Goal: Task Accomplishment & Management: Complete application form

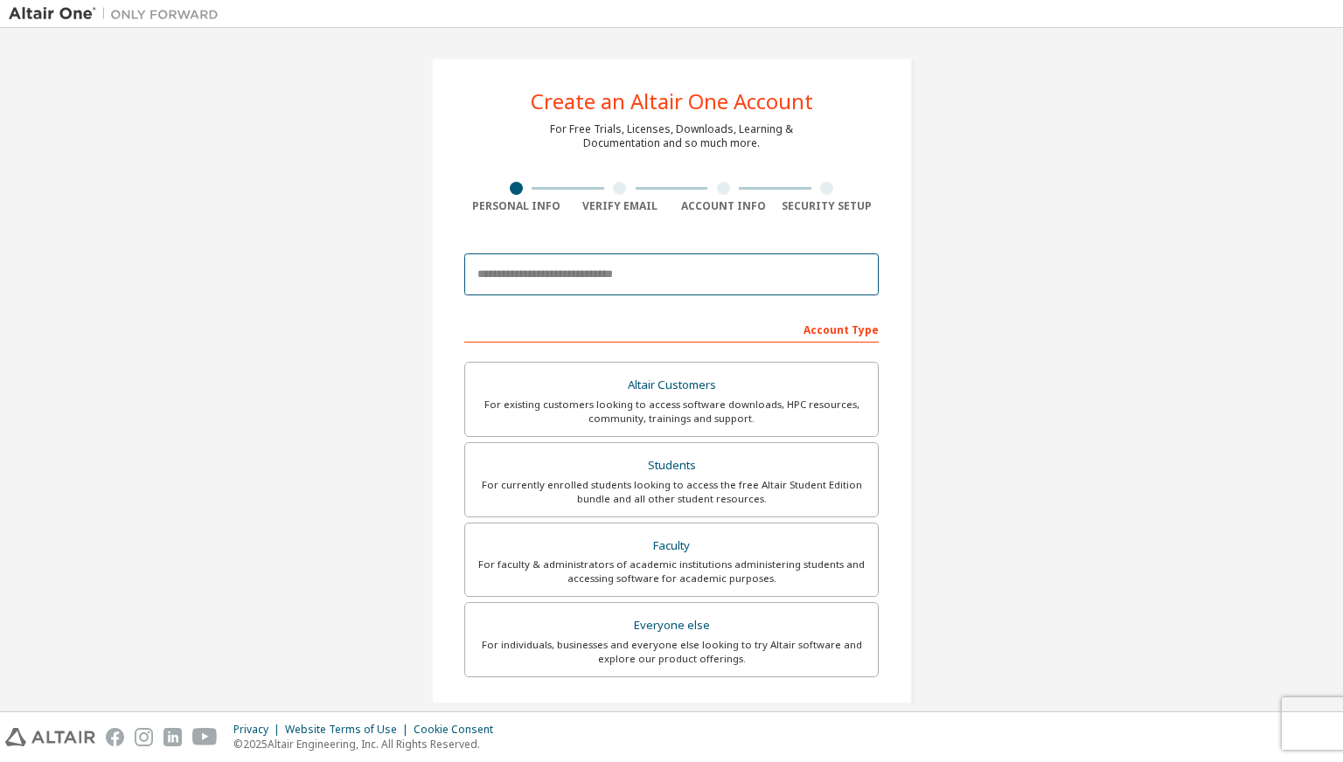
click at [608, 270] on input "email" at bounding box center [671, 275] width 414 height 42
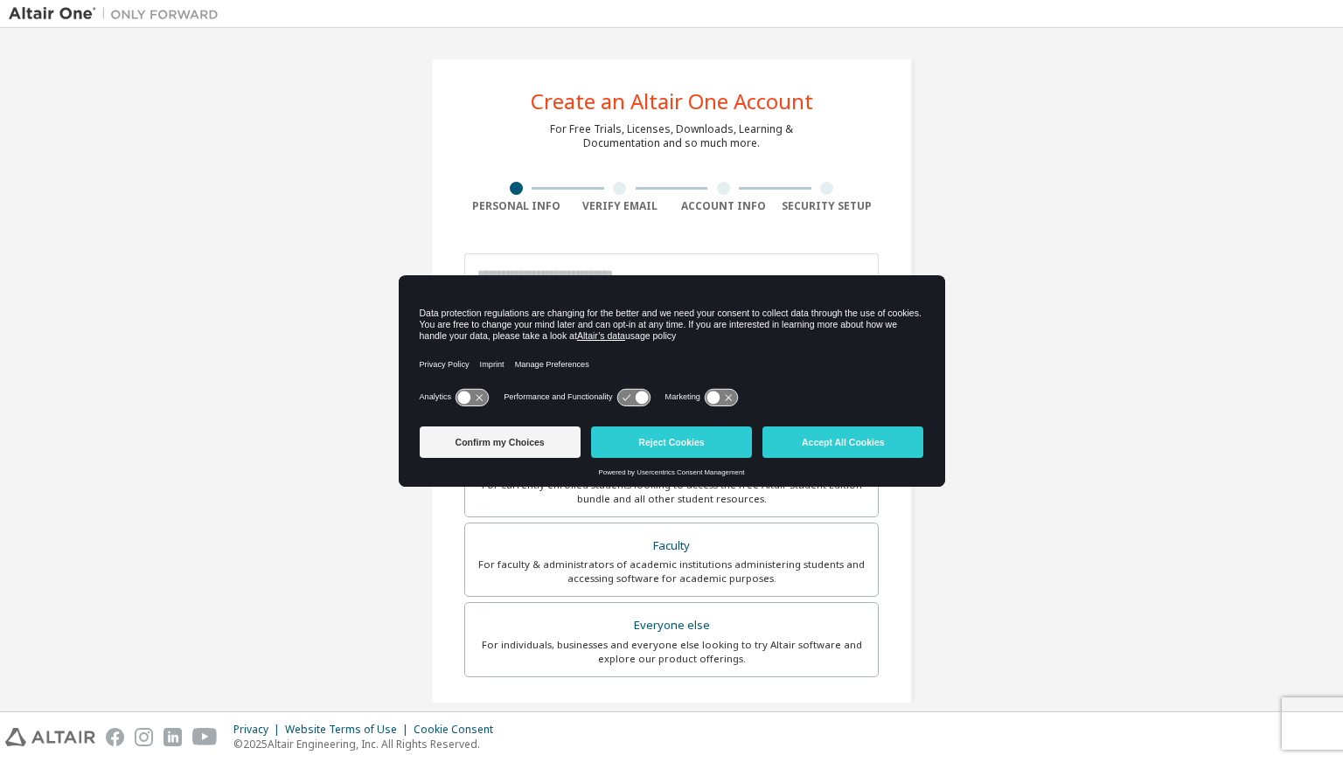
click at [882, 426] on div "Confirm my Choices Reject Cookies Accept All Cookies" at bounding box center [672, 444] width 504 height 49
click at [888, 448] on button "Accept All Cookies" at bounding box center [842, 442] width 161 height 31
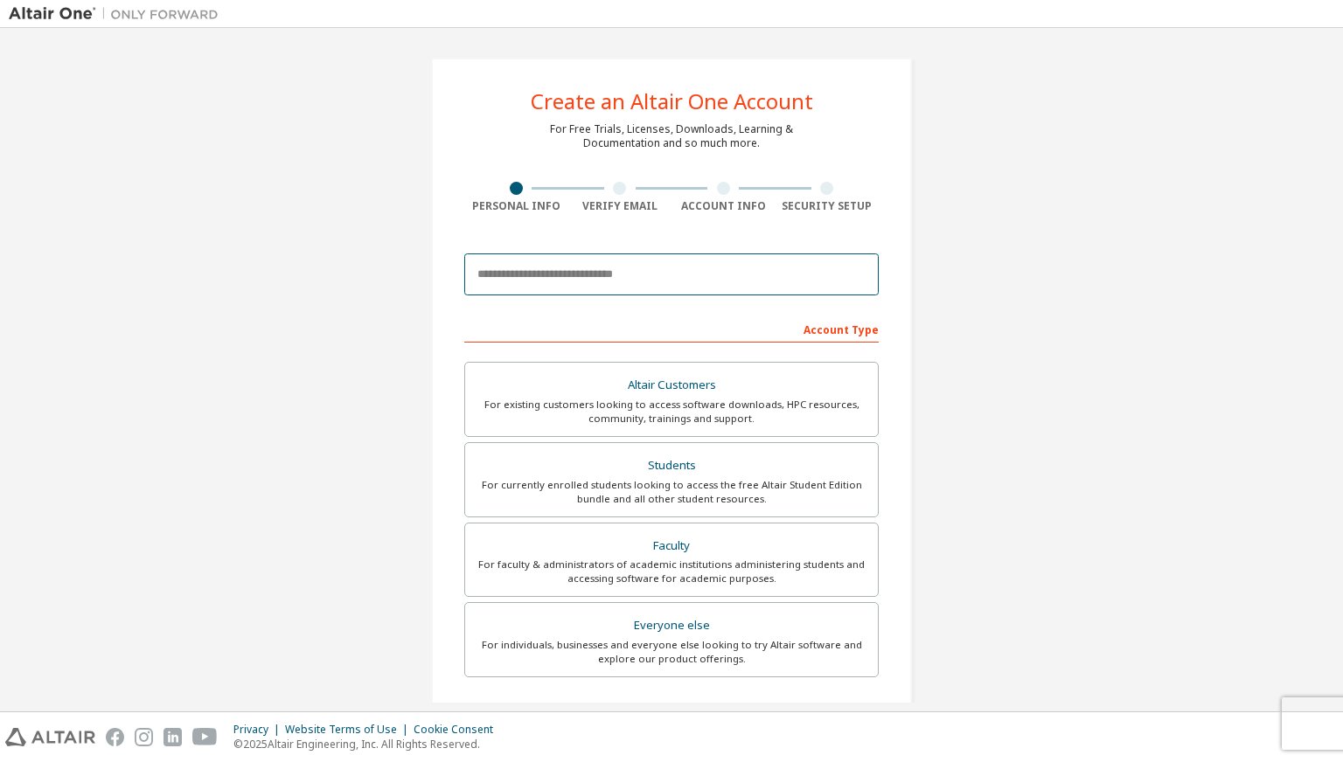
click at [787, 267] on input "email" at bounding box center [671, 275] width 414 height 42
type input "**********"
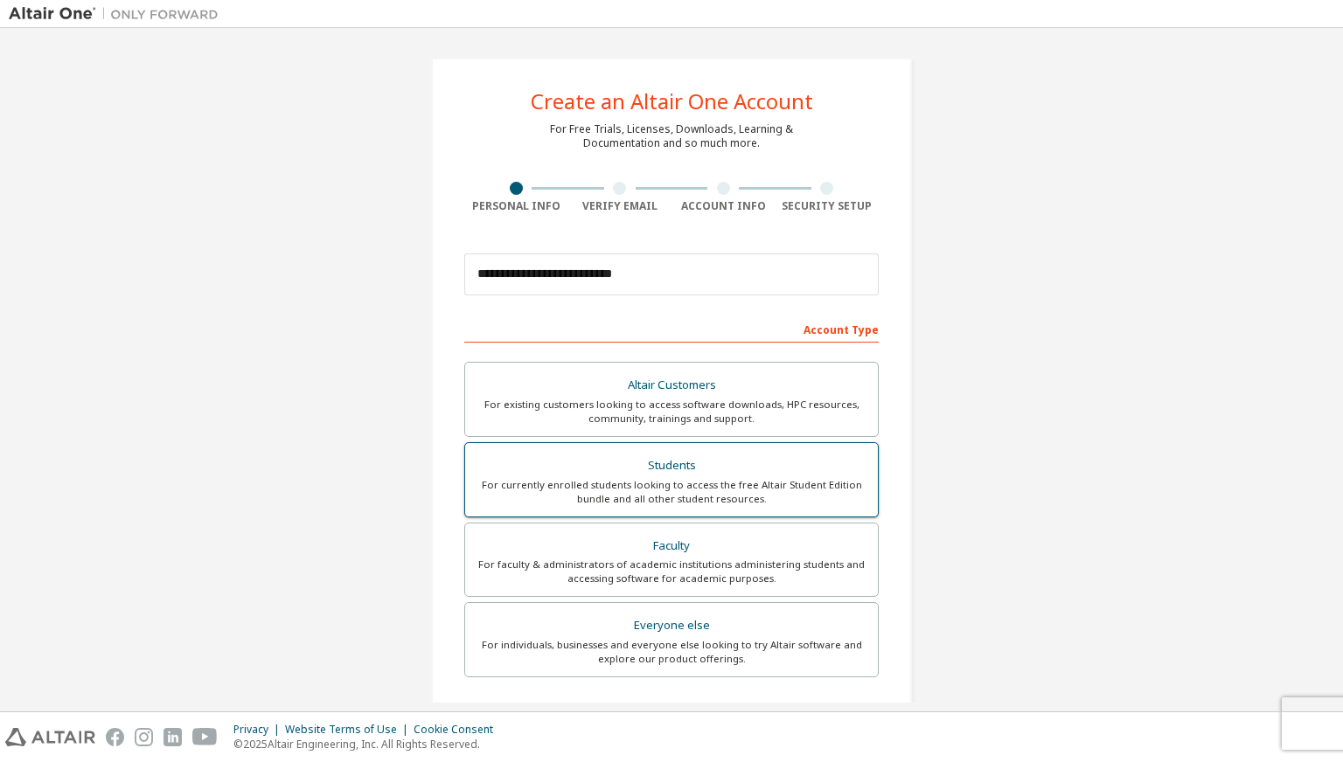
click at [757, 473] on div "Students" at bounding box center [672, 466] width 392 height 24
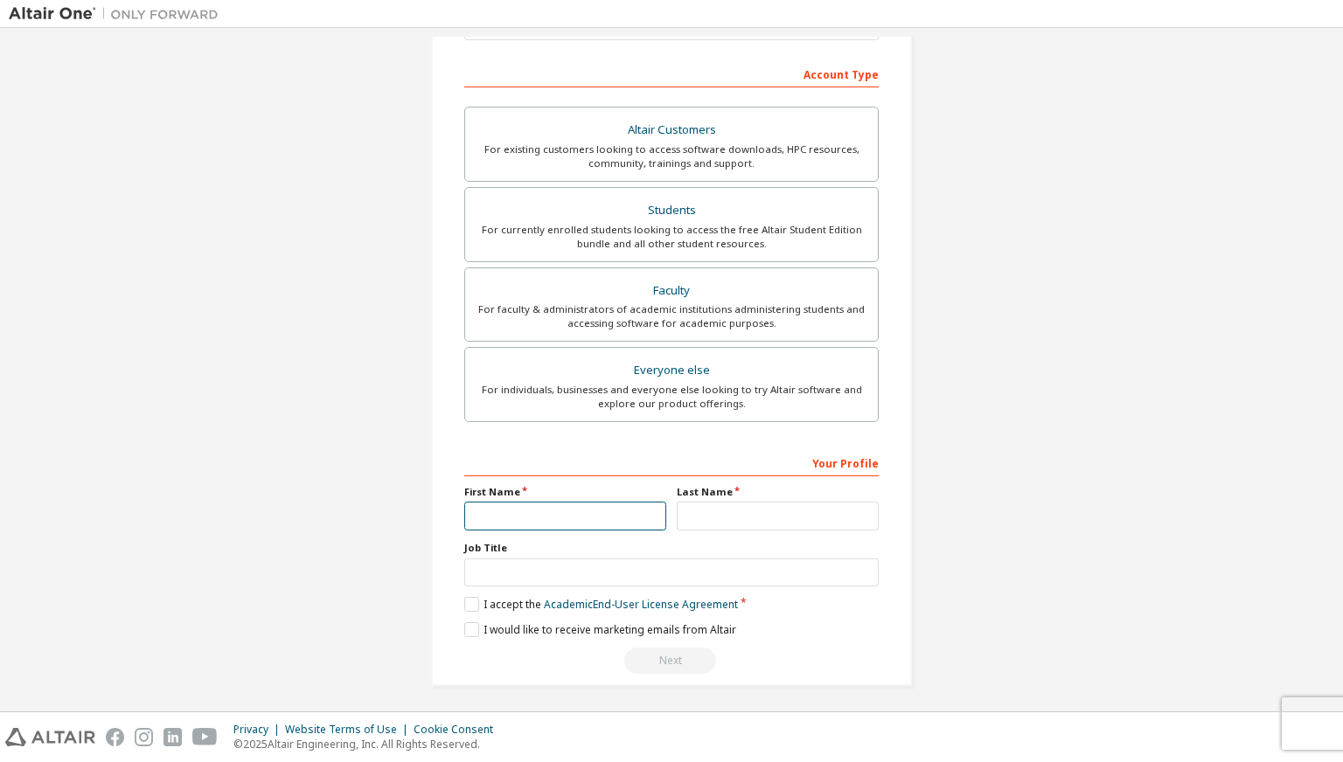
click at [523, 502] on input "text" at bounding box center [565, 516] width 202 height 29
type input "*"
type input "**"
click at [727, 518] on input "text" at bounding box center [778, 516] width 202 height 29
type input "******"
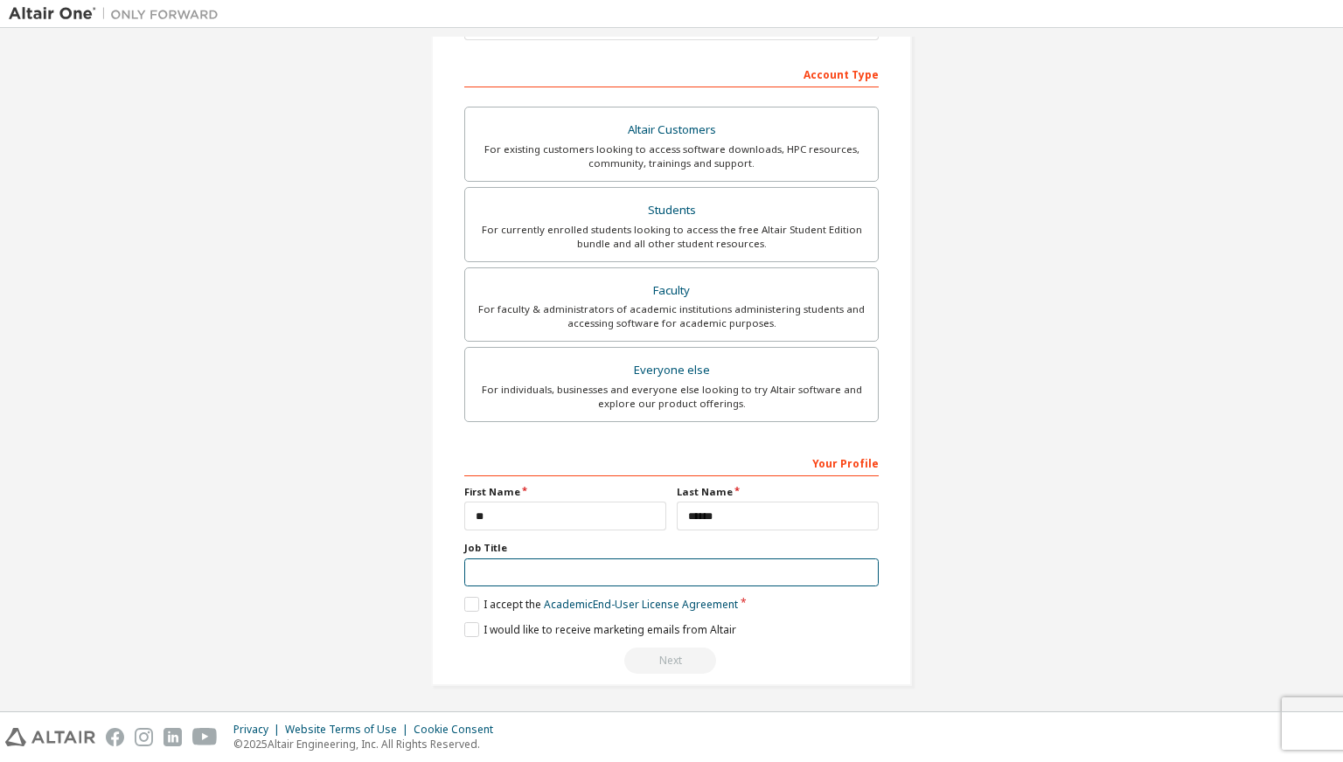
click at [713, 572] on input "text" at bounding box center [671, 573] width 414 height 29
type input "*******"
click at [472, 598] on label "I accept the Academic End-User License Agreement" at bounding box center [601, 604] width 274 height 15
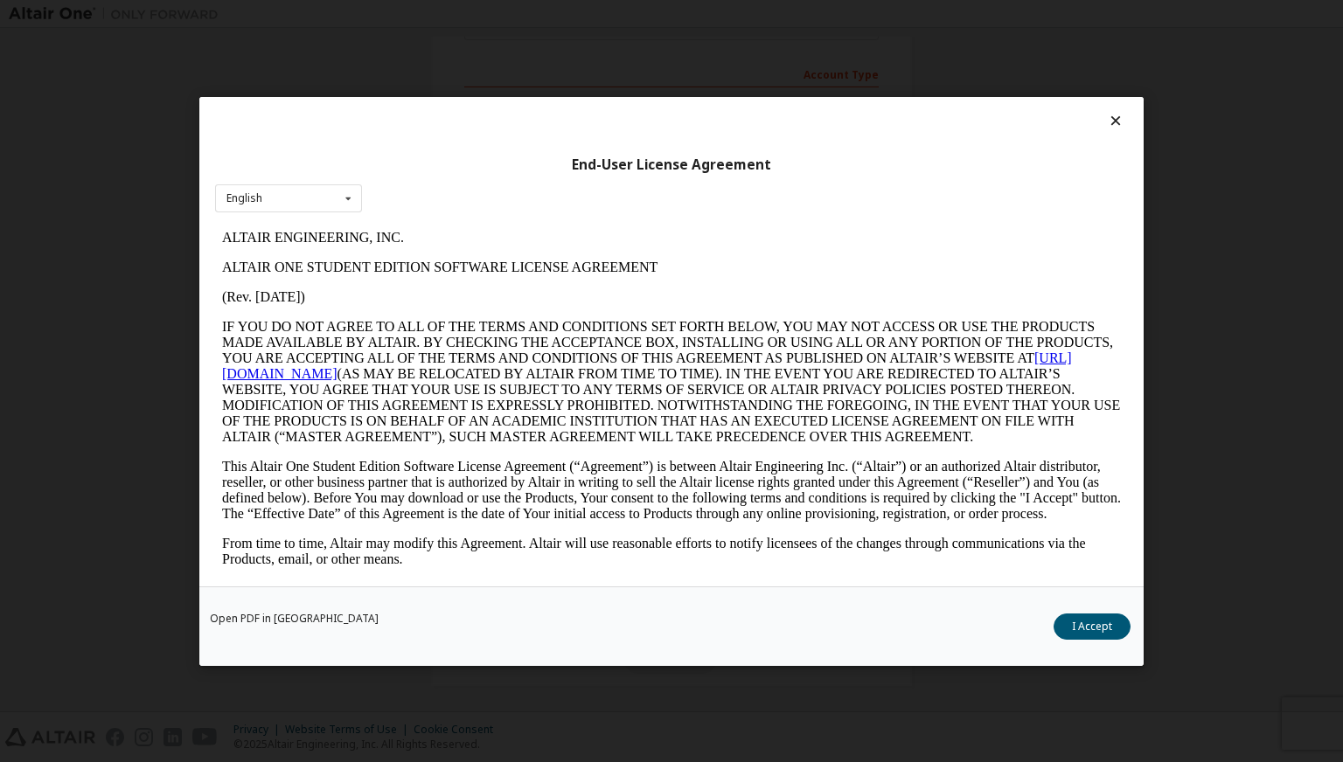
scroll to position [0, 0]
drag, startPoint x: 1107, startPoint y: 631, endPoint x: 1089, endPoint y: 639, distance: 19.2
click at [1106, 632] on button "I Accept" at bounding box center [1091, 626] width 77 height 26
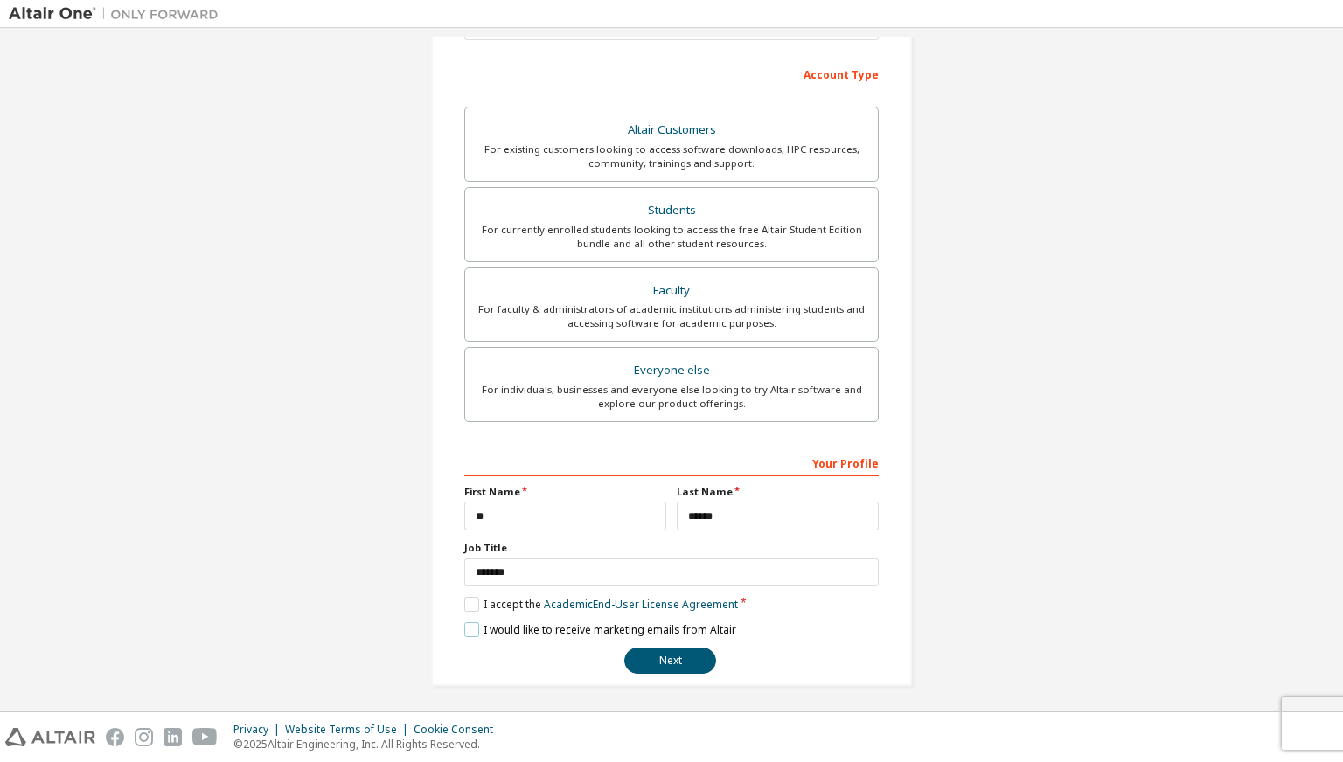
click at [471, 625] on label "I would like to receive marketing emails from Altair" at bounding box center [600, 629] width 272 height 15
click at [662, 655] on button "Next" at bounding box center [670, 661] width 92 height 26
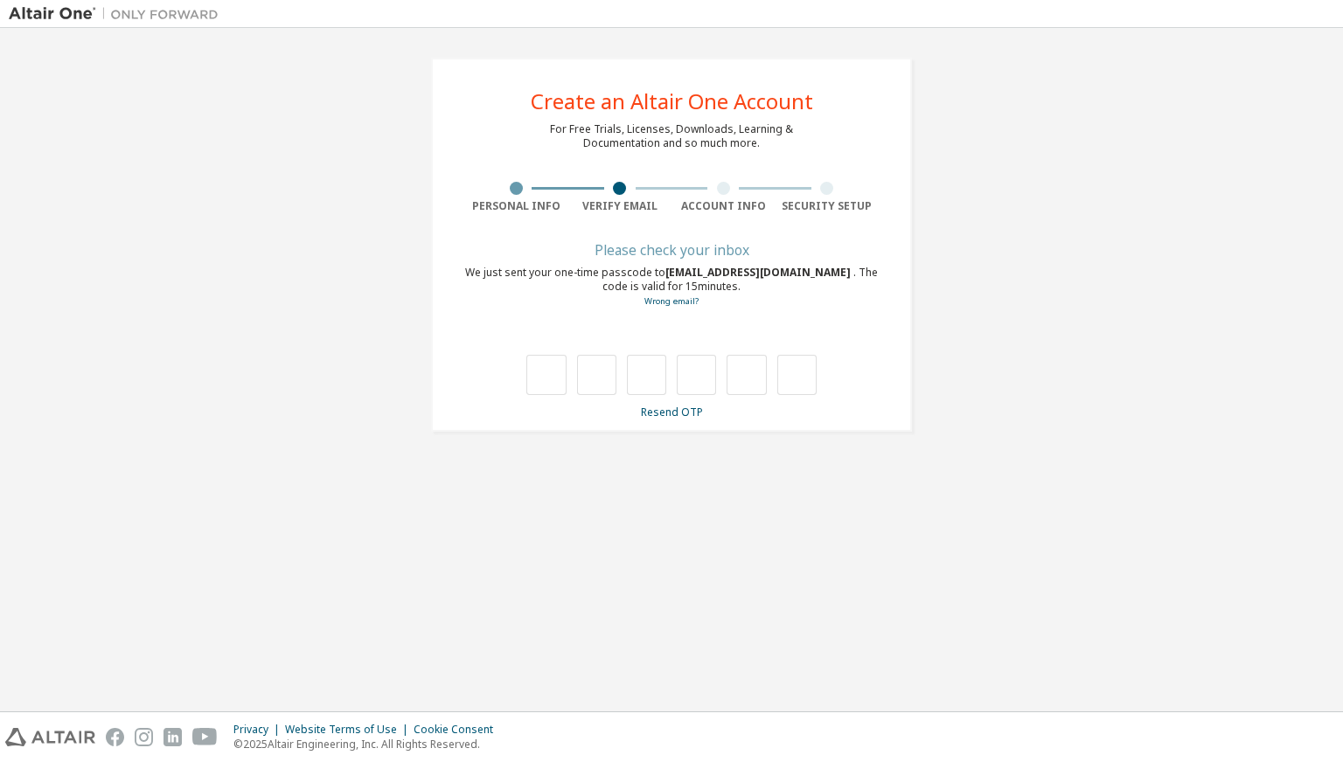
type input "*"
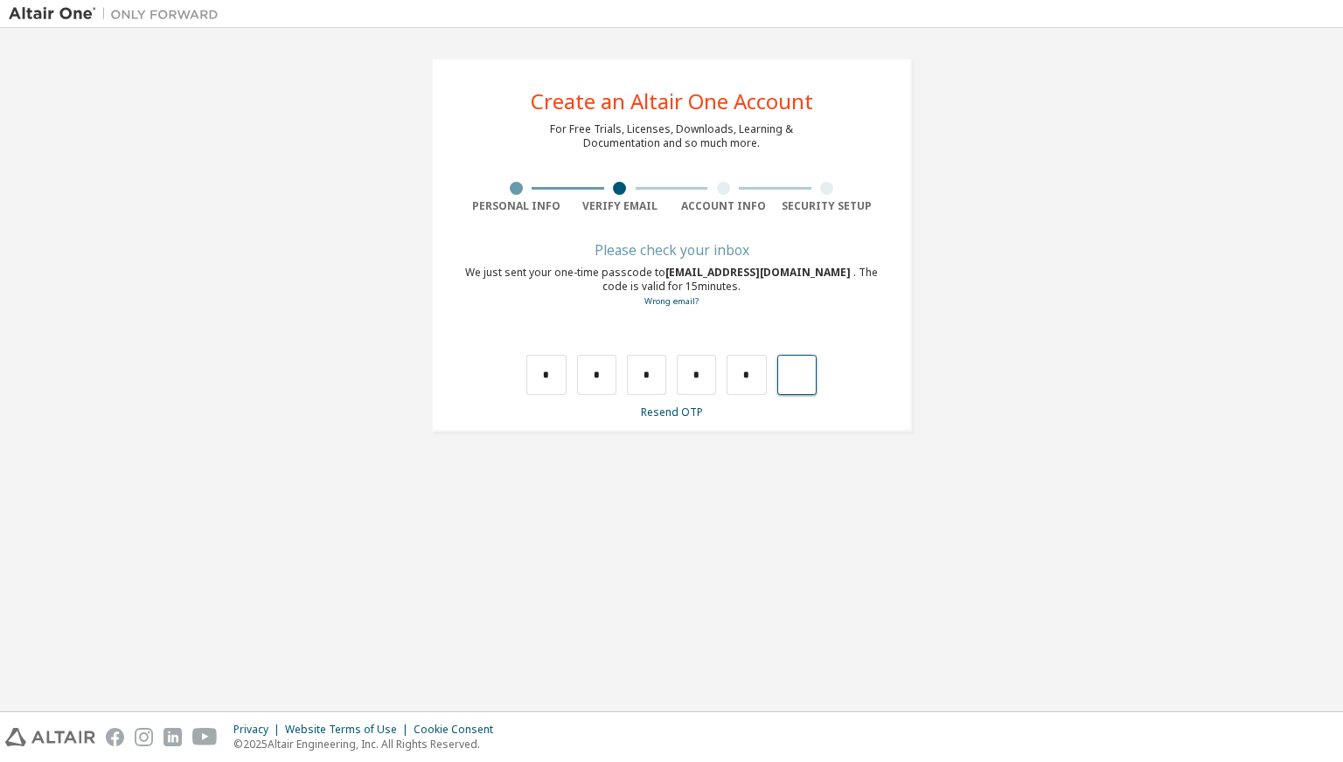
type input "*"
